Goal: Task Accomplishment & Management: Complete application form

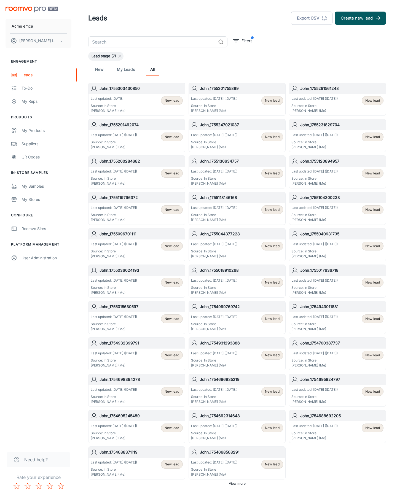
click at [360, 18] on button "Create new lead" at bounding box center [359, 18] width 51 height 13
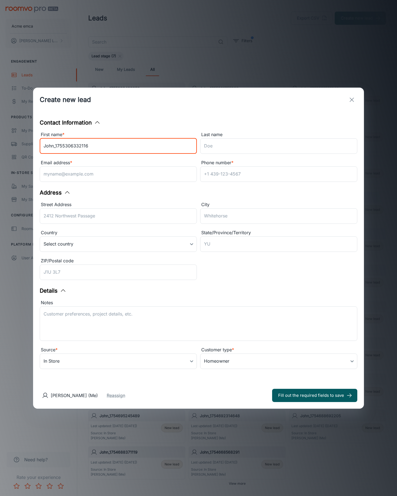
type input "John_1755306332116"
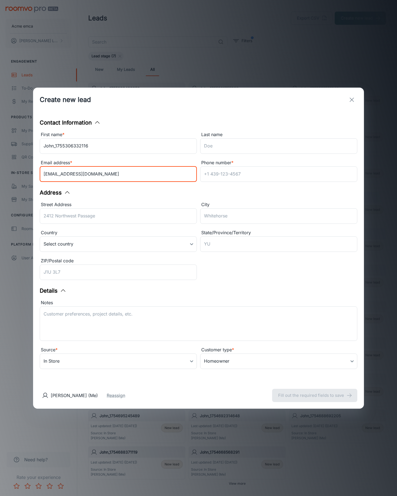
type input "[EMAIL_ADDRESS][DOMAIN_NAME]"
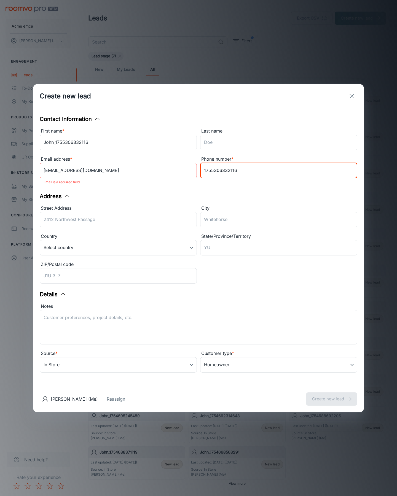
type input "1755306332116"
click at [331, 395] on button "Create new lead" at bounding box center [331, 398] width 51 height 13
